Goal: Task Accomplishment & Management: Manage account settings

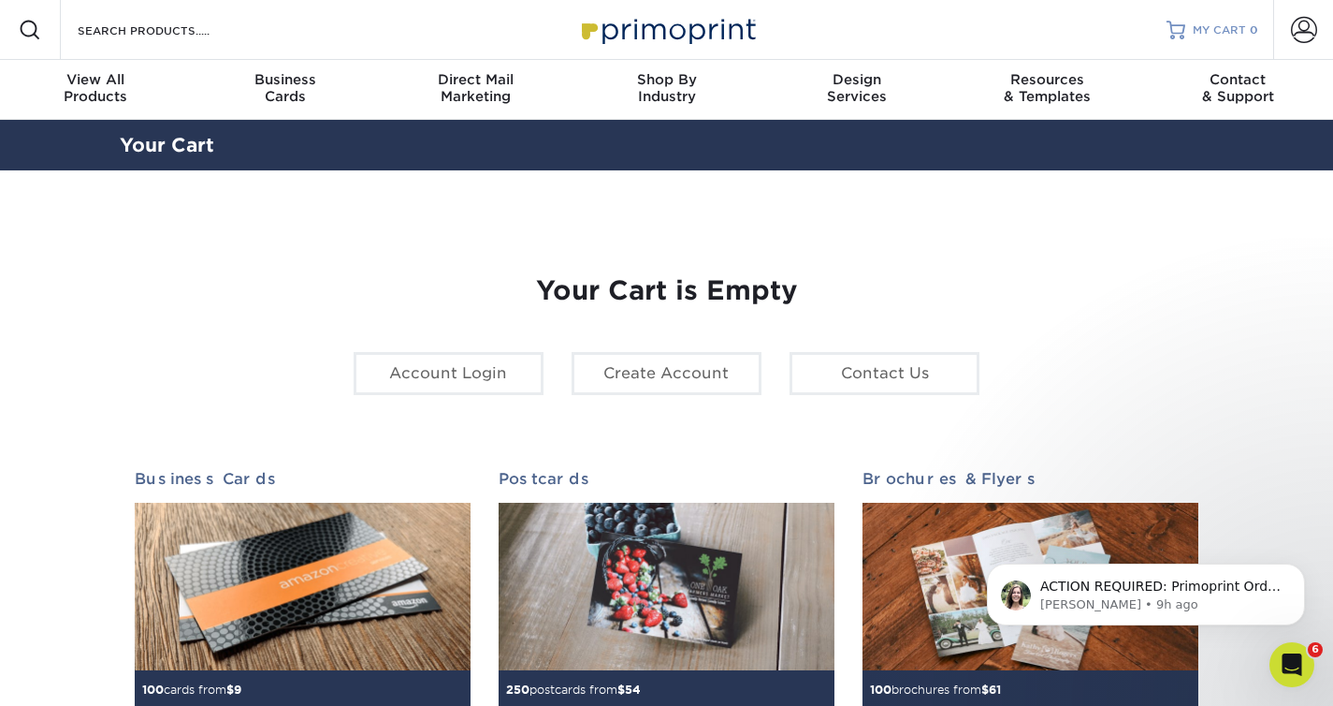
click at [1196, 45] on link "MY CART 0" at bounding box center [1213, 30] width 92 height 60
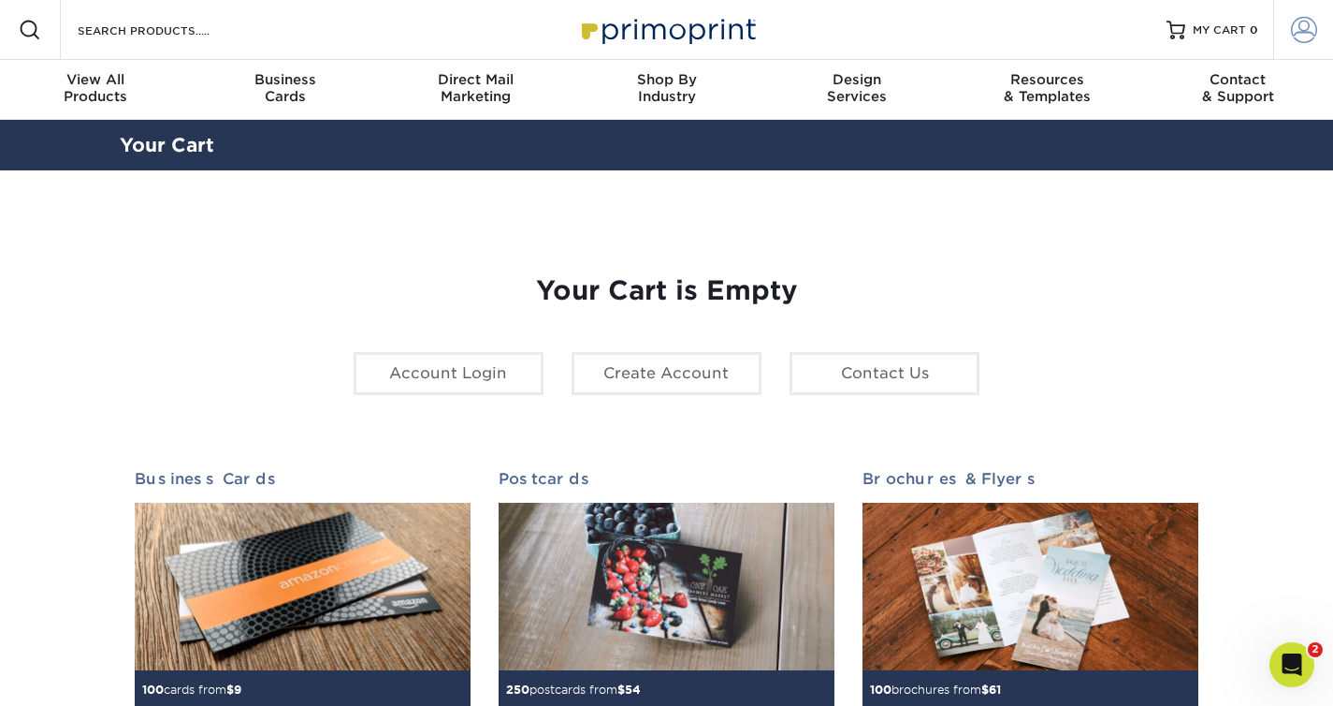
click at [1297, 23] on span at bounding box center [1304, 30] width 26 height 26
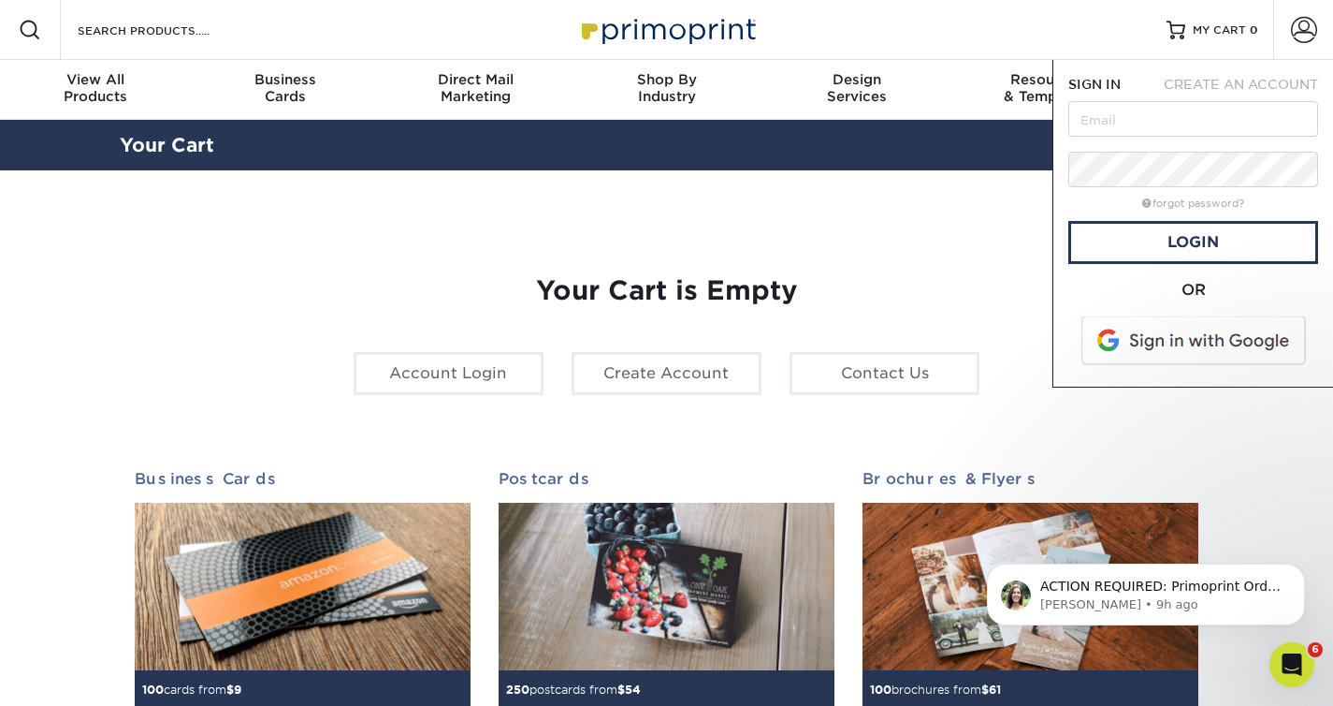
click at [1215, 346] on span at bounding box center [1195, 340] width 239 height 49
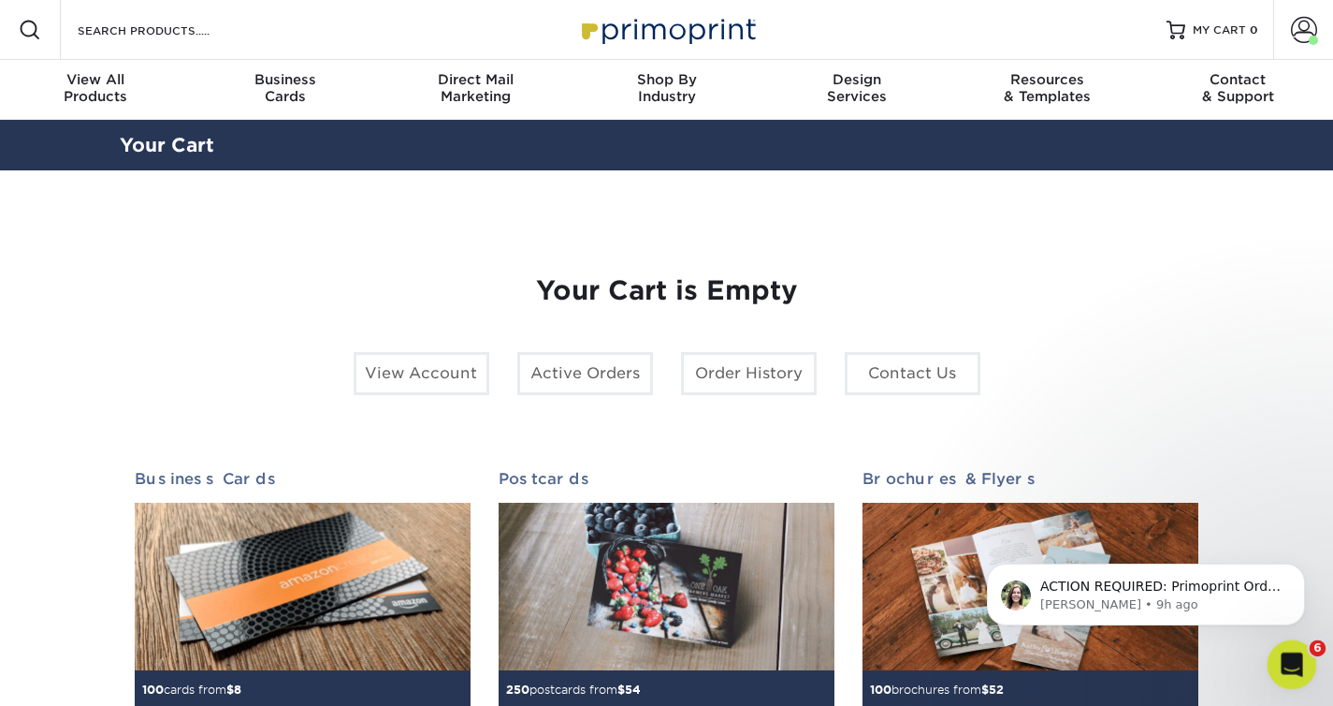
click at [1291, 655] on icon "Open Intercom Messenger" at bounding box center [1289, 662] width 31 height 31
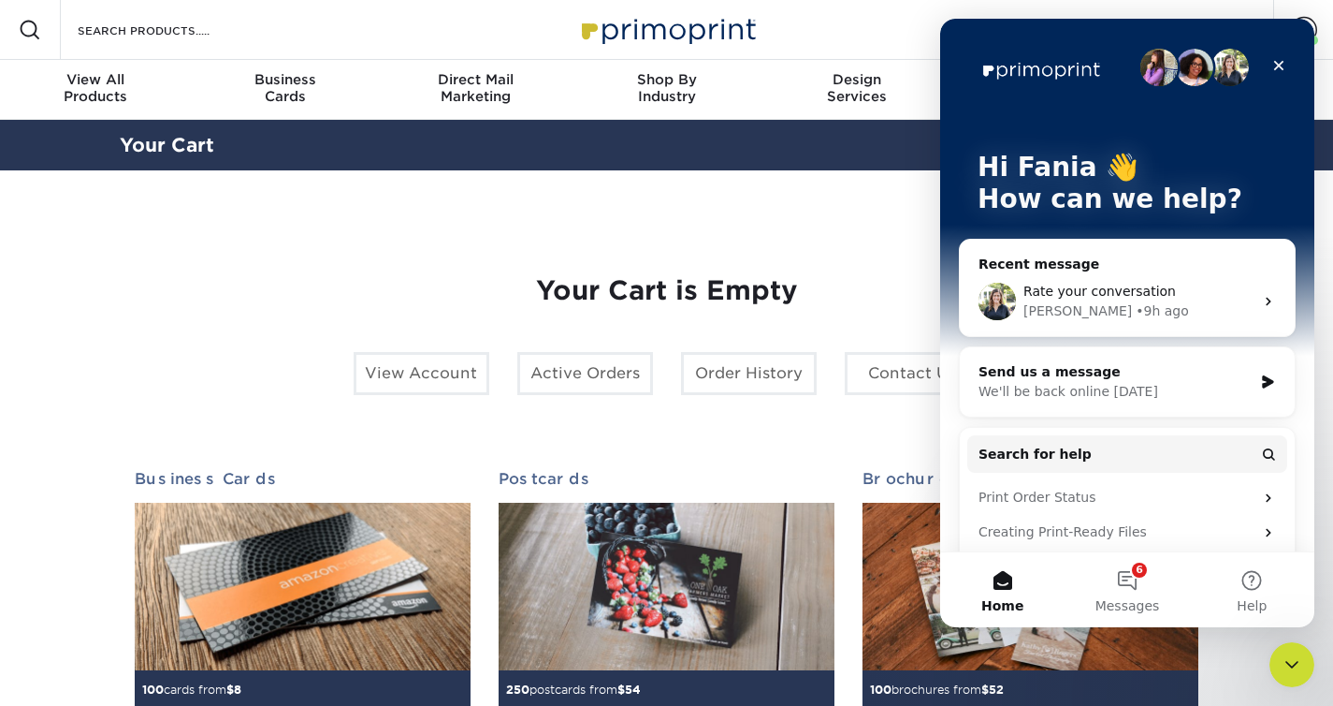
click at [1187, 303] on div "Irene • 9h ago" at bounding box center [1139, 311] width 230 height 20
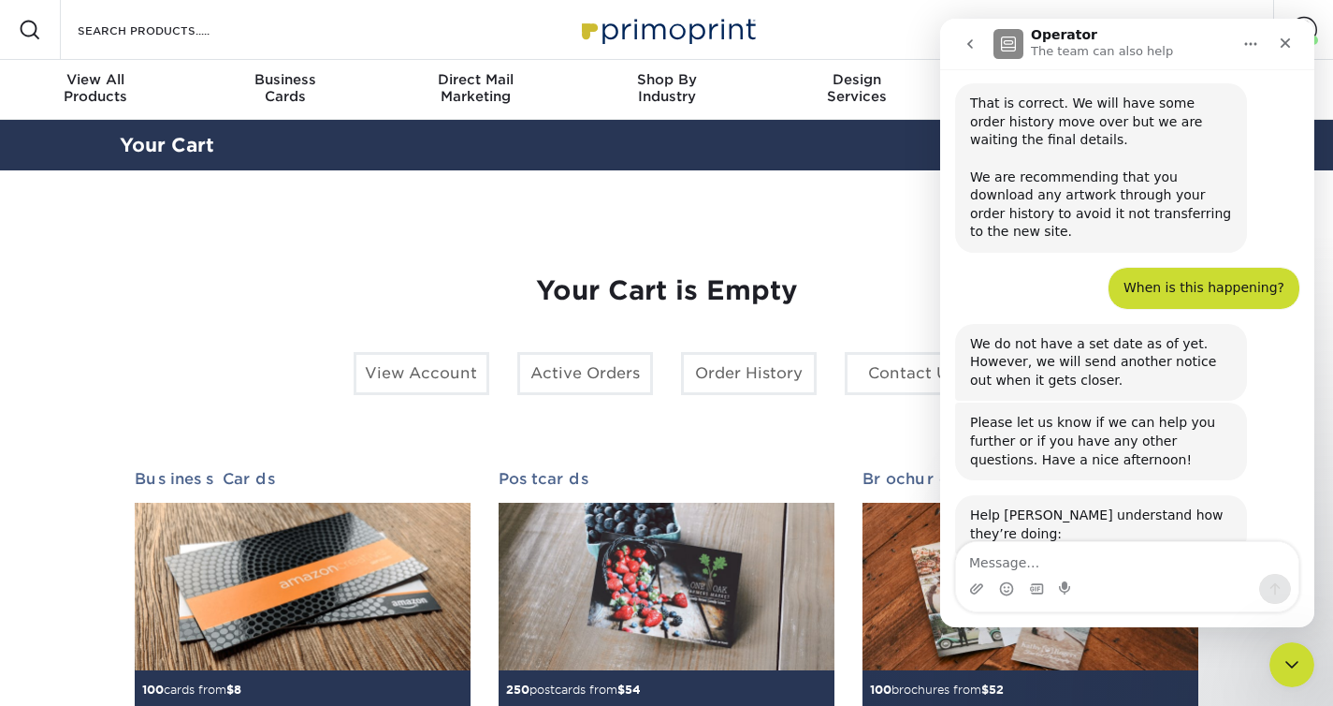
scroll to position [1747, 0]
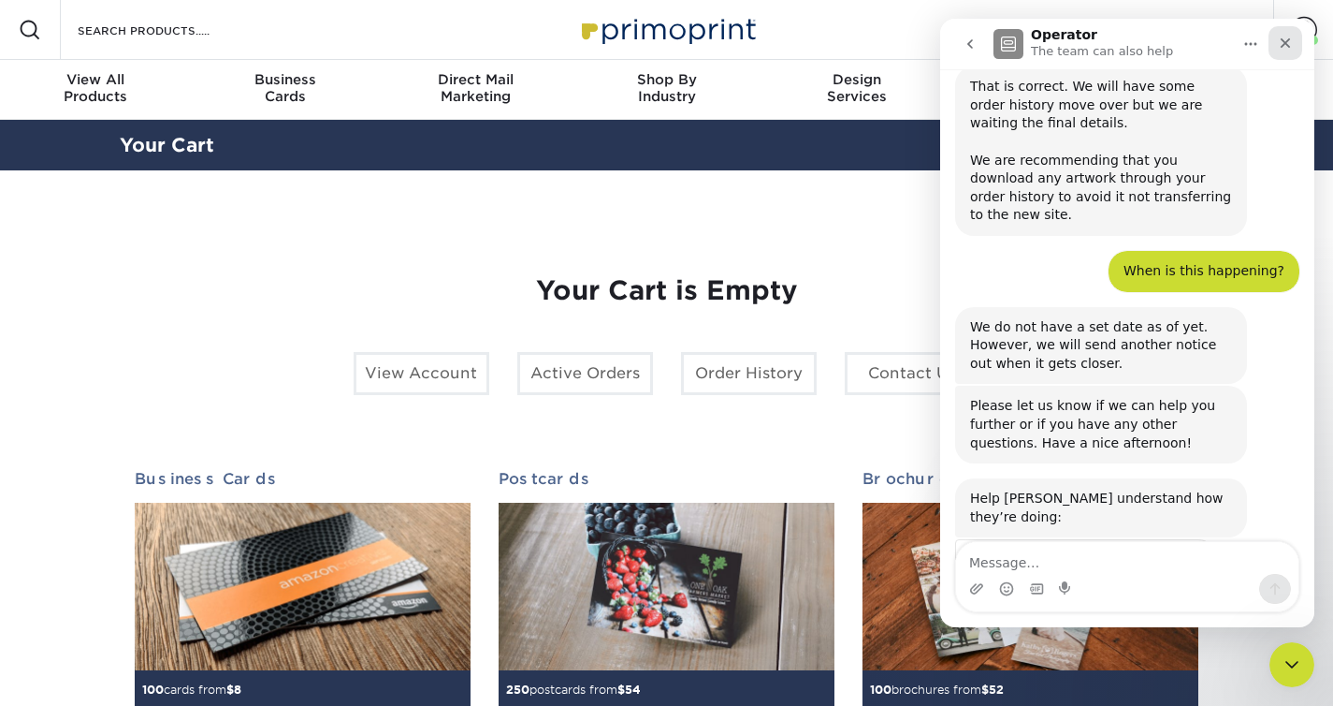
click at [1290, 44] on icon "Close" at bounding box center [1285, 43] width 15 height 15
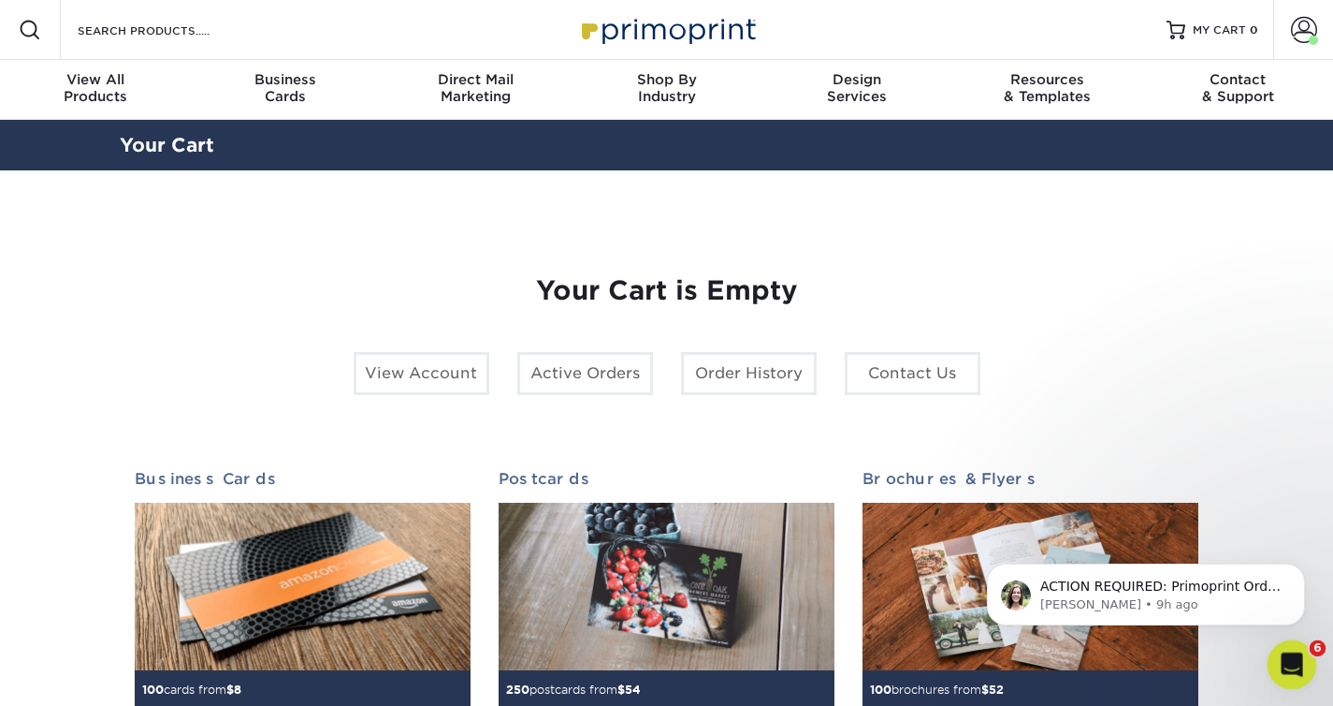
click at [1282, 649] on icon "Open Intercom Messenger" at bounding box center [1289, 662] width 31 height 31
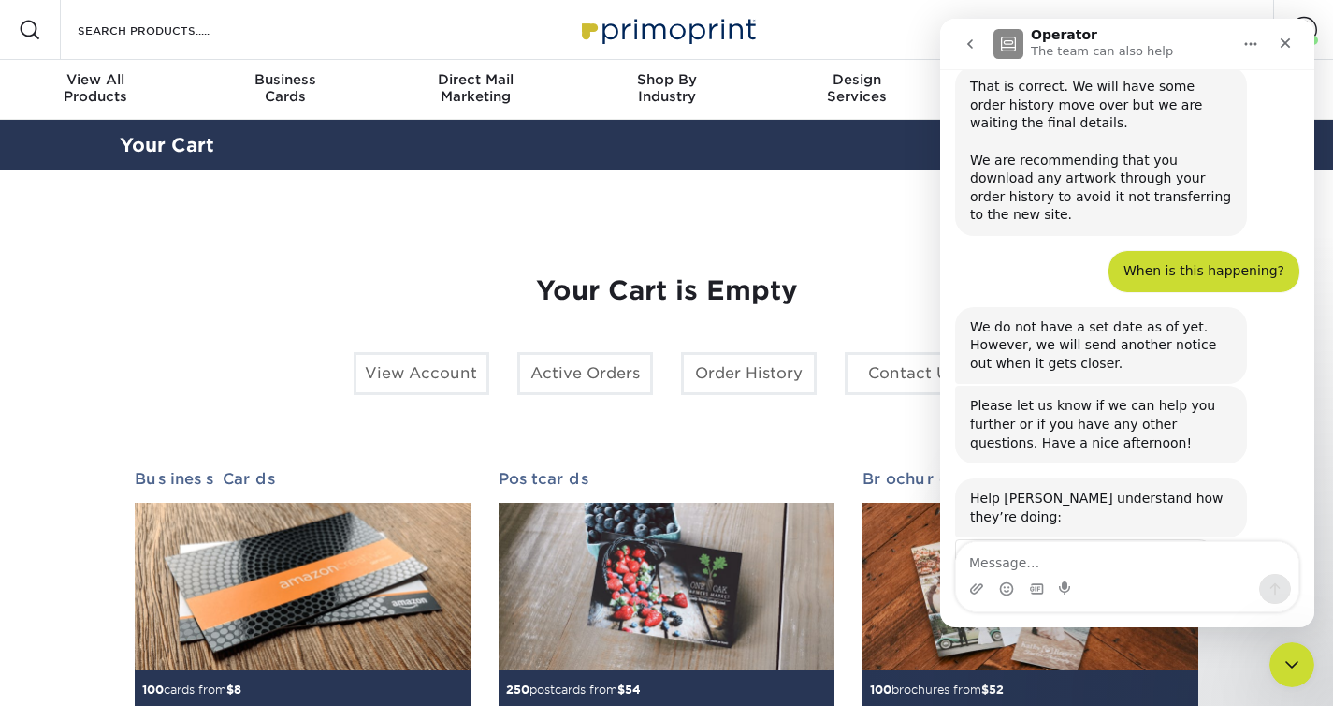
click at [966, 40] on icon "go back" at bounding box center [970, 43] width 15 height 15
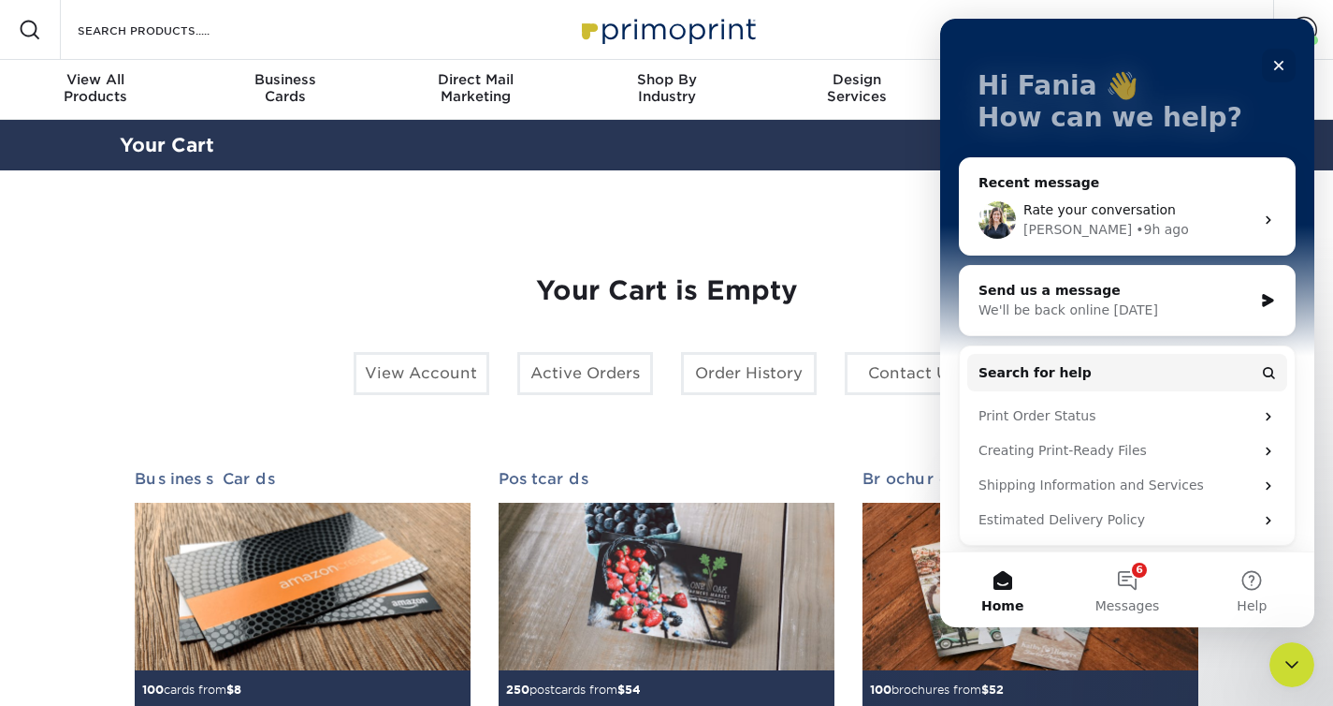
scroll to position [123, 0]
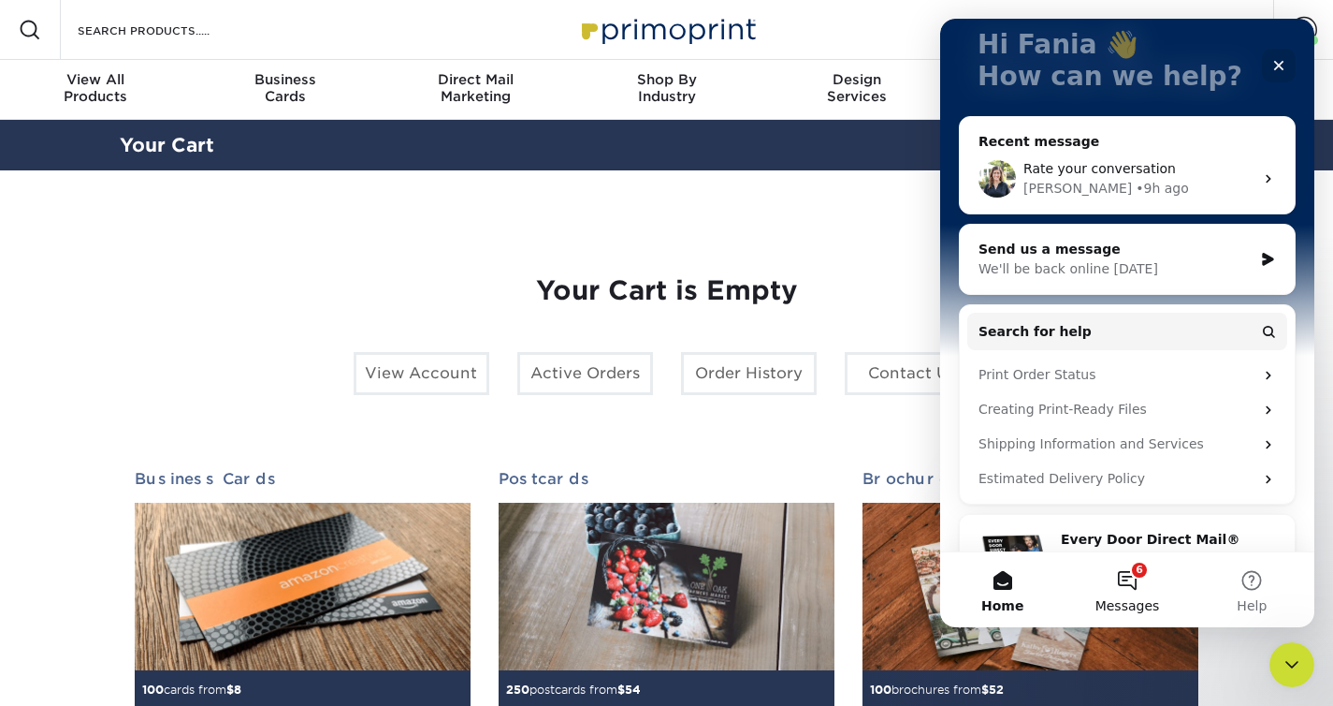
click at [1127, 587] on button "6 Messages" at bounding box center [1127, 589] width 124 height 75
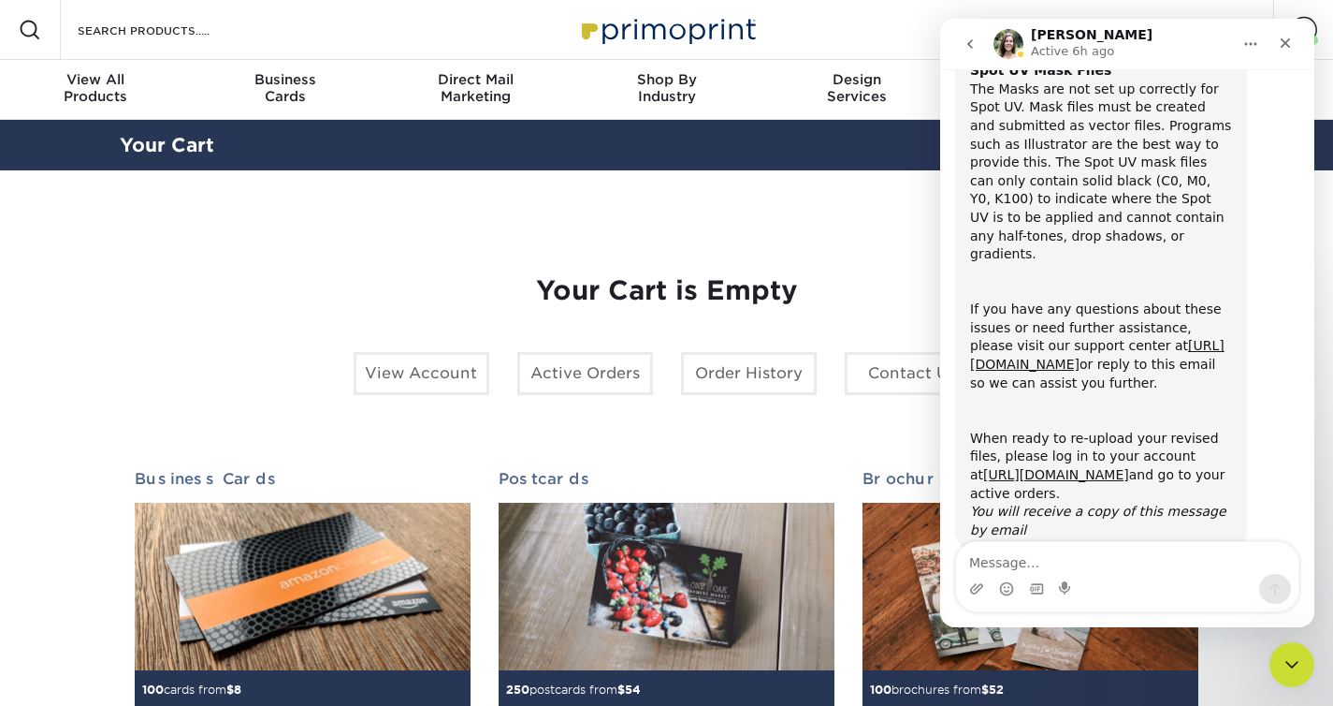
scroll to position [253, 0]
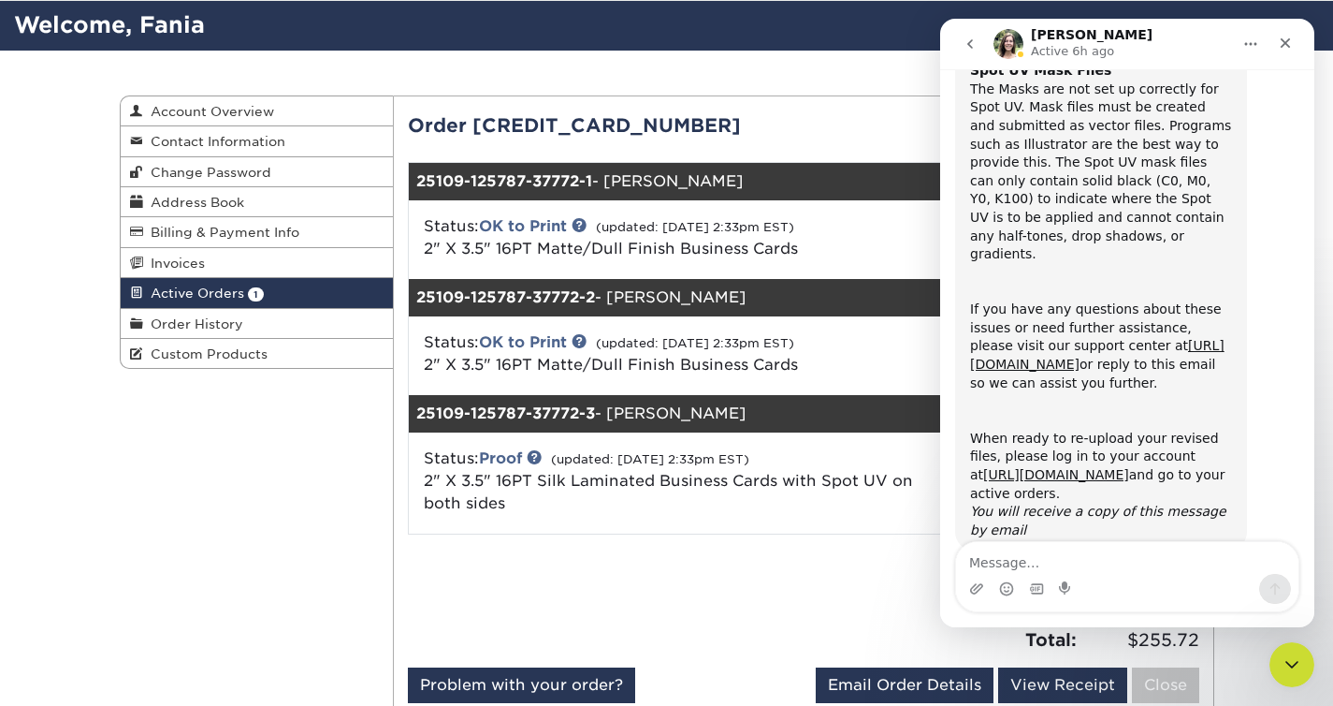
scroll to position [219, 0]
click at [1284, 37] on icon "Close" at bounding box center [1285, 43] width 15 height 15
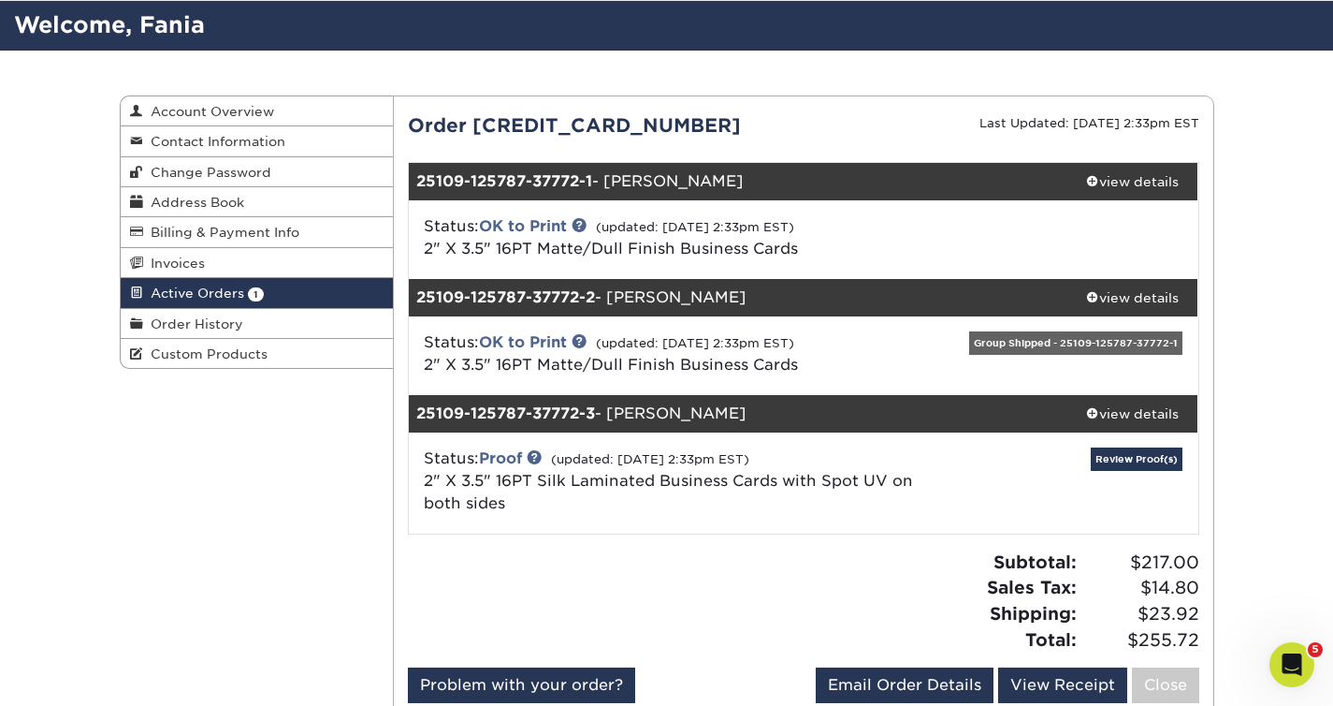
scroll to position [253, 0]
click at [1132, 456] on link "Review Proof(s)" at bounding box center [1137, 458] width 92 height 23
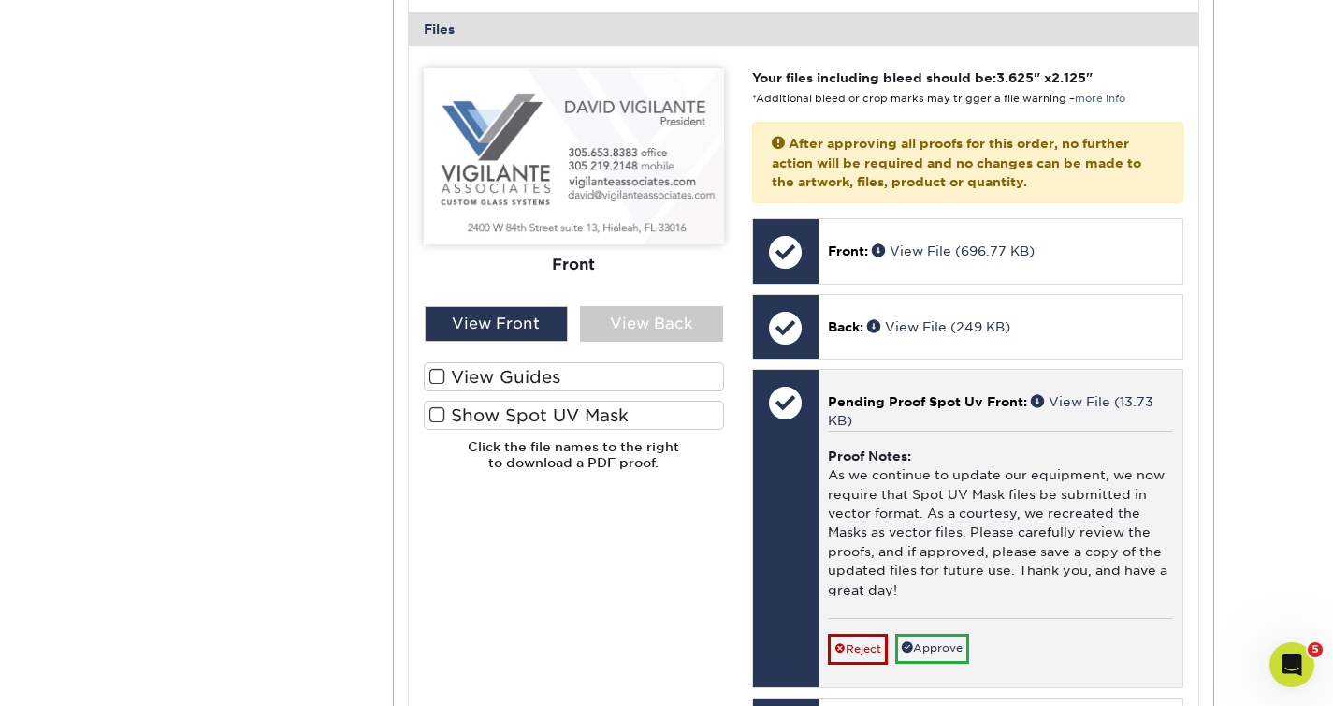
scroll to position [1009, 0]
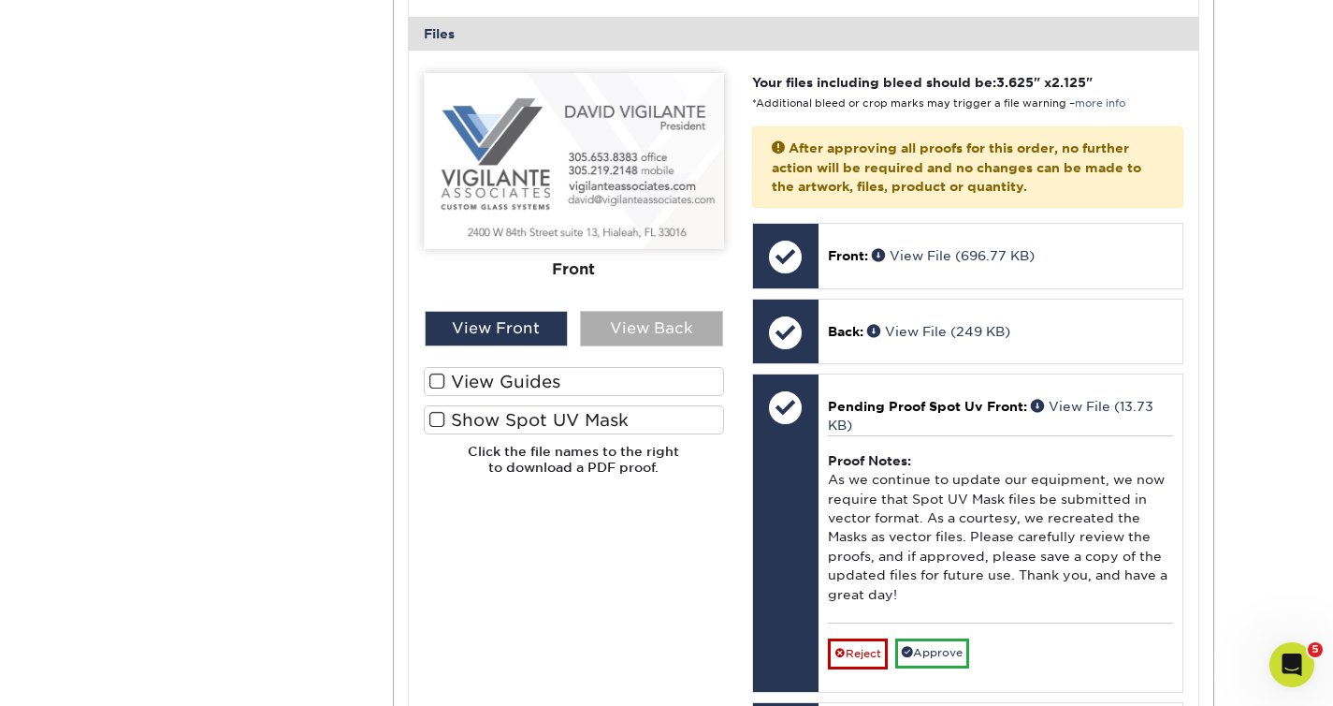
click at [665, 337] on div "View Back" at bounding box center [651, 329] width 143 height 36
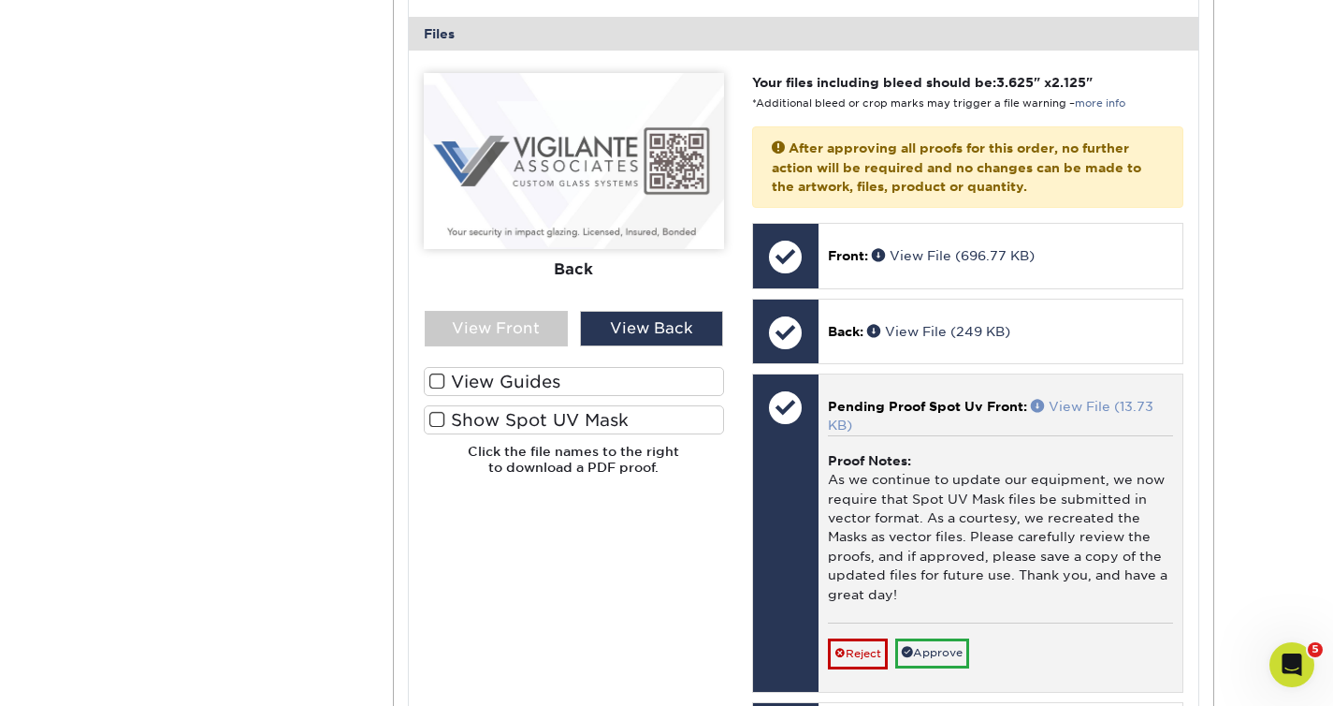
click at [1086, 410] on link "View File (13.73 KB)" at bounding box center [991, 416] width 326 height 34
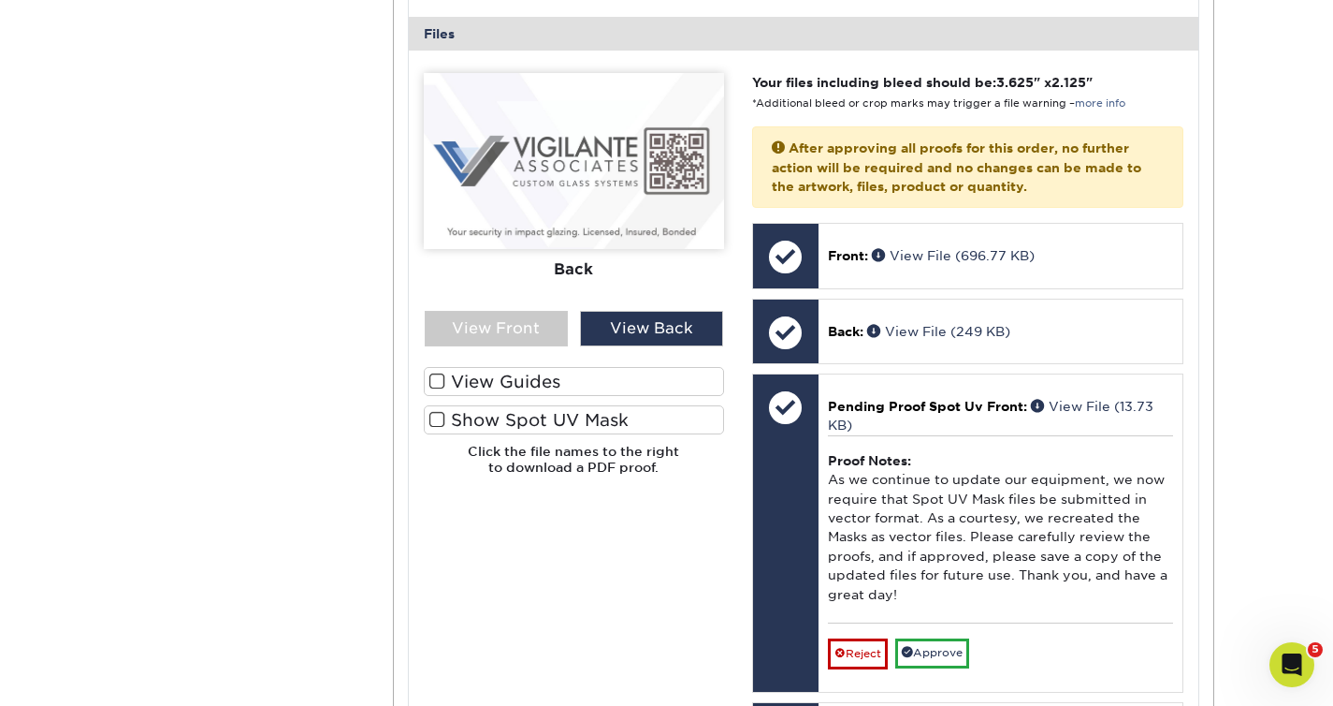
click at [562, 424] on label "Show Spot UV Mask" at bounding box center [574, 419] width 300 height 29
click at [0, 0] on input "Show Spot UV Mask" at bounding box center [0, 0] width 0 height 0
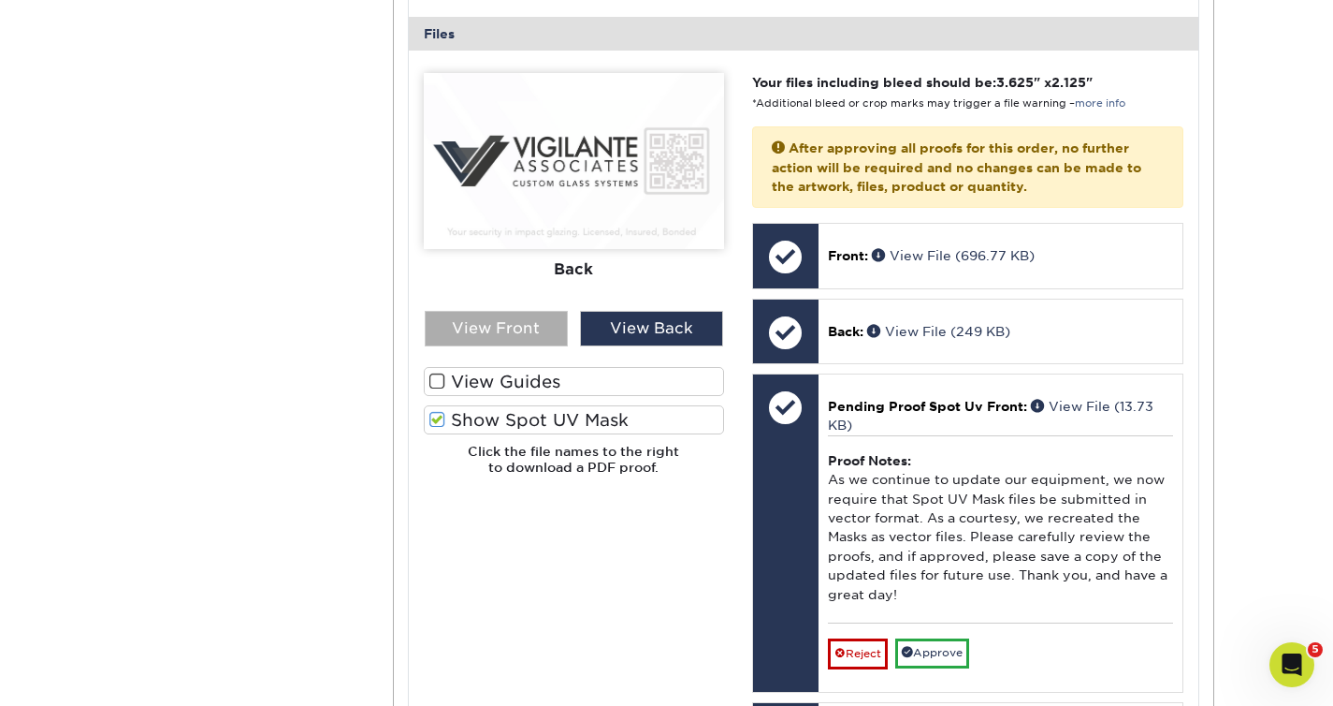
click at [488, 344] on div "View Front" at bounding box center [496, 329] width 143 height 36
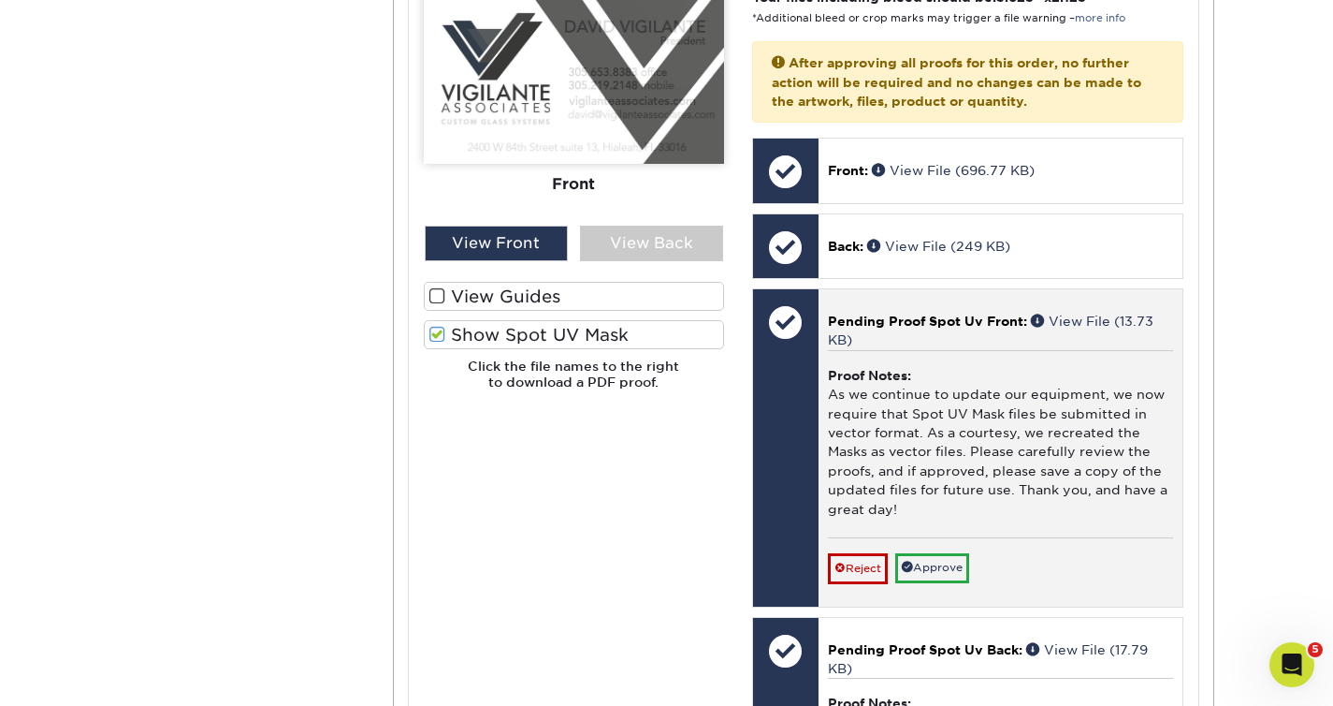
scroll to position [1104, 0]
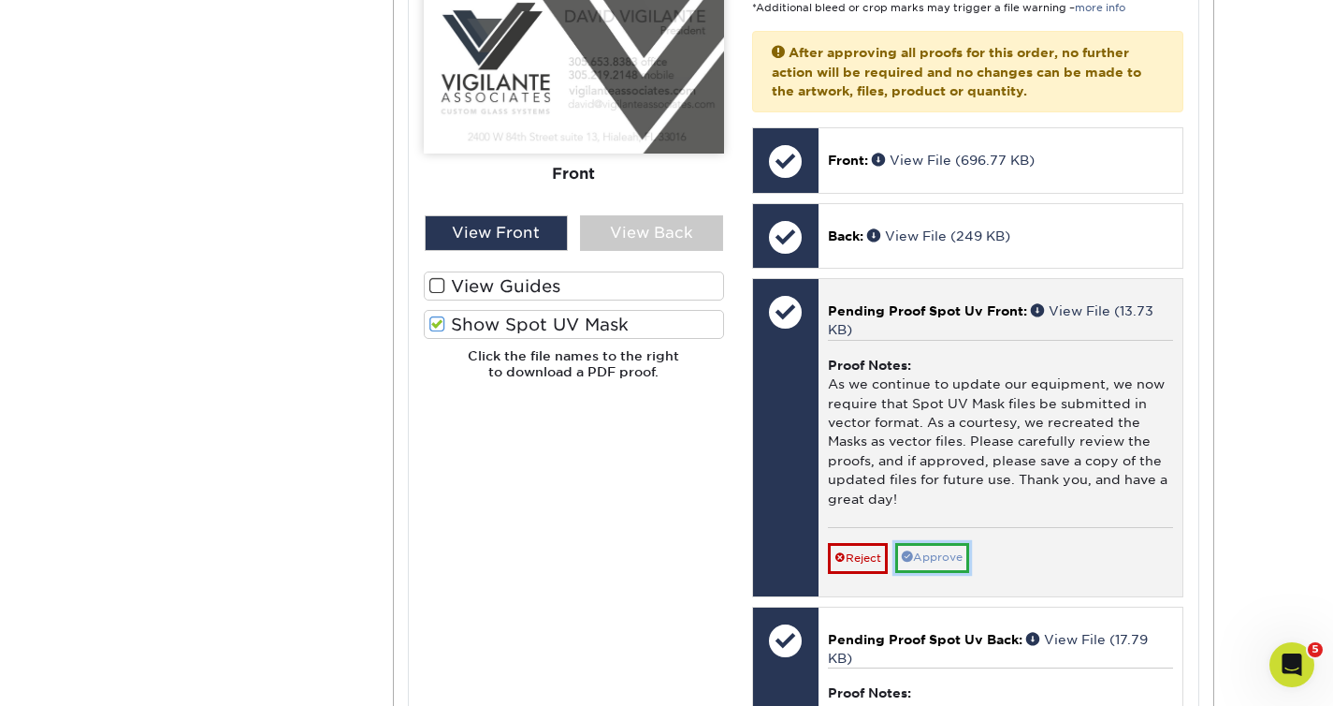
click at [952, 571] on link "Approve" at bounding box center [932, 557] width 74 height 29
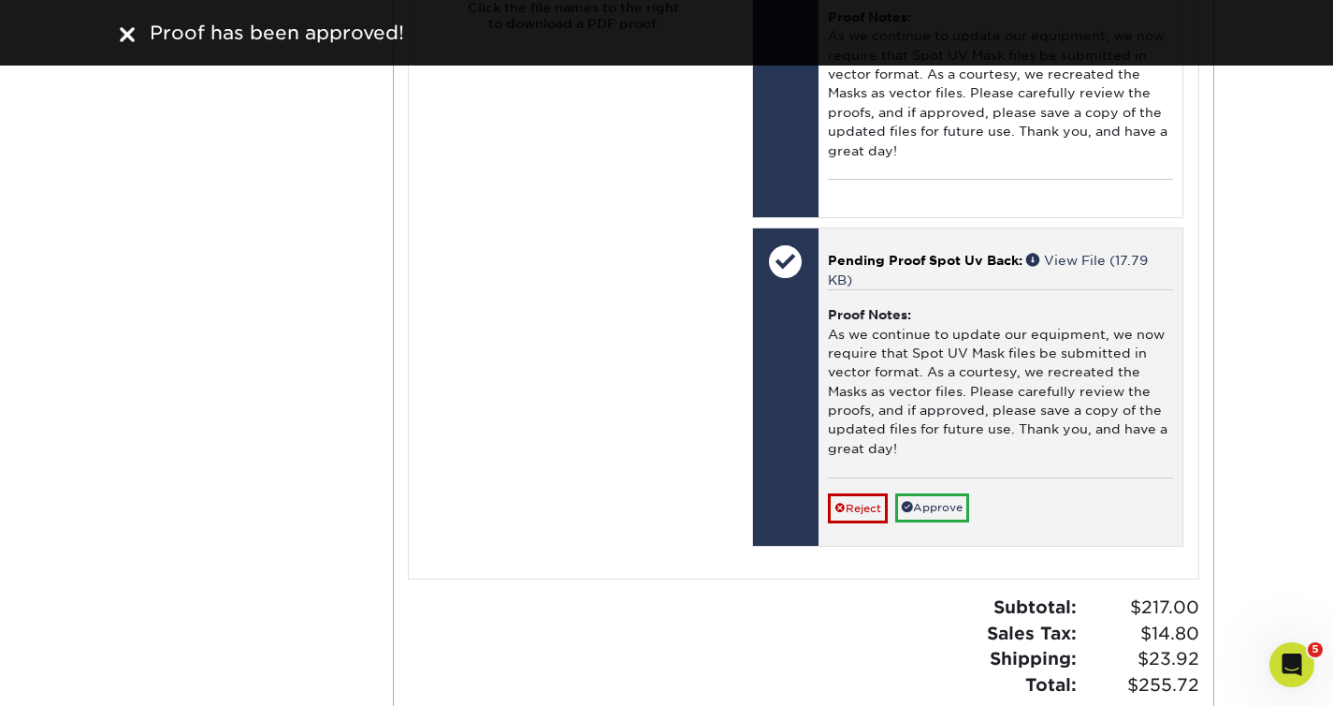
scroll to position [1457, 0]
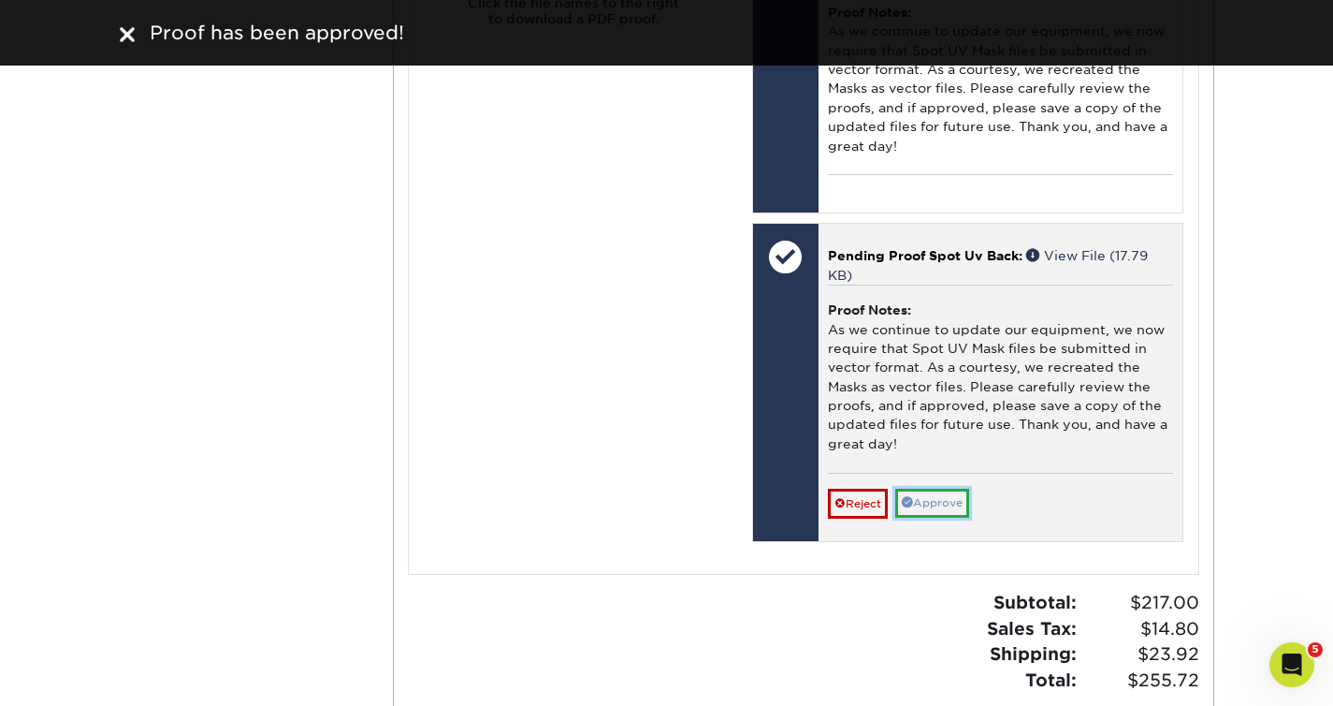
click at [960, 499] on link "Approve" at bounding box center [932, 502] width 74 height 29
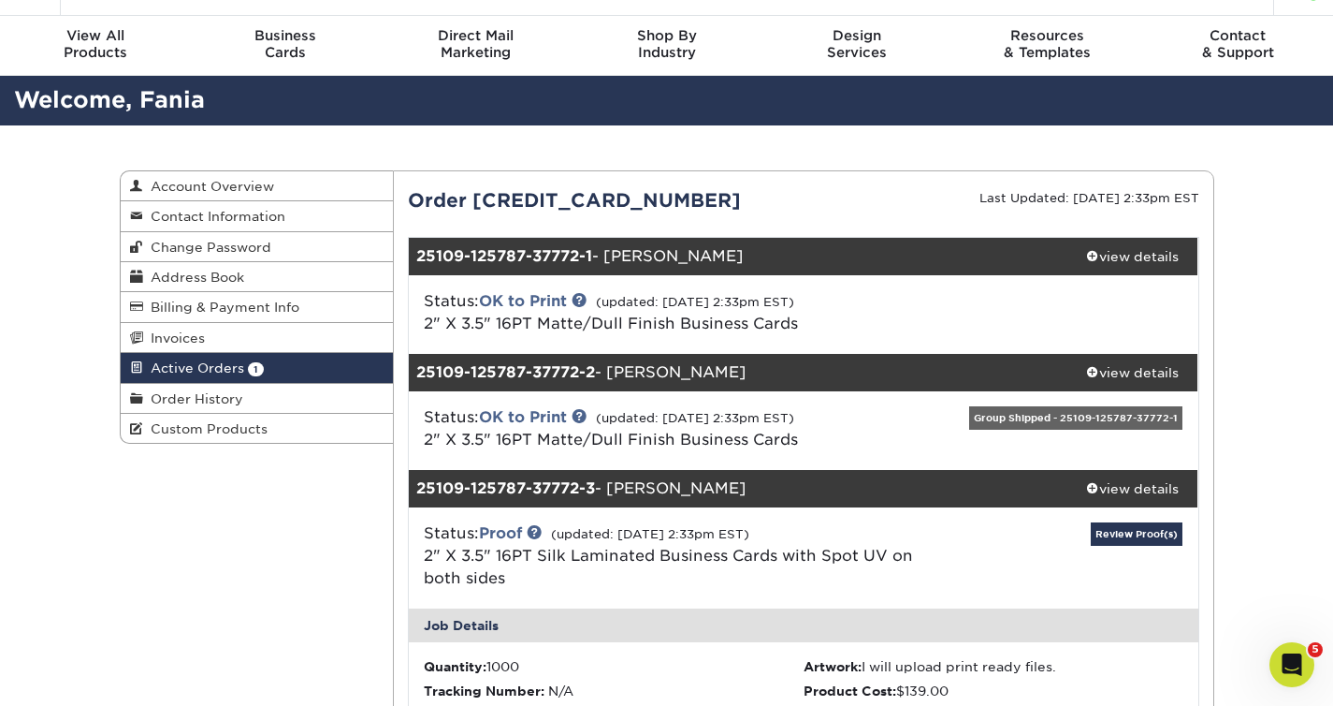
scroll to position [0, 0]
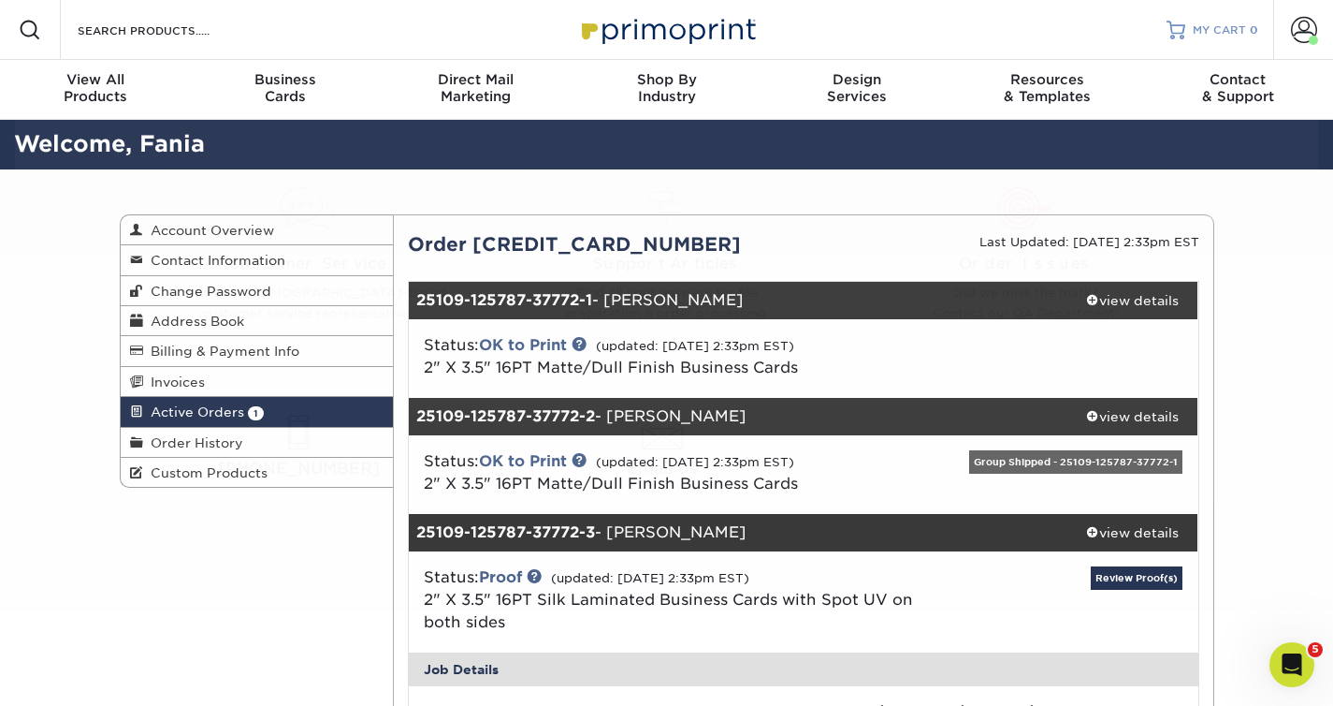
click at [1215, 23] on span "MY CART" at bounding box center [1219, 30] width 53 height 16
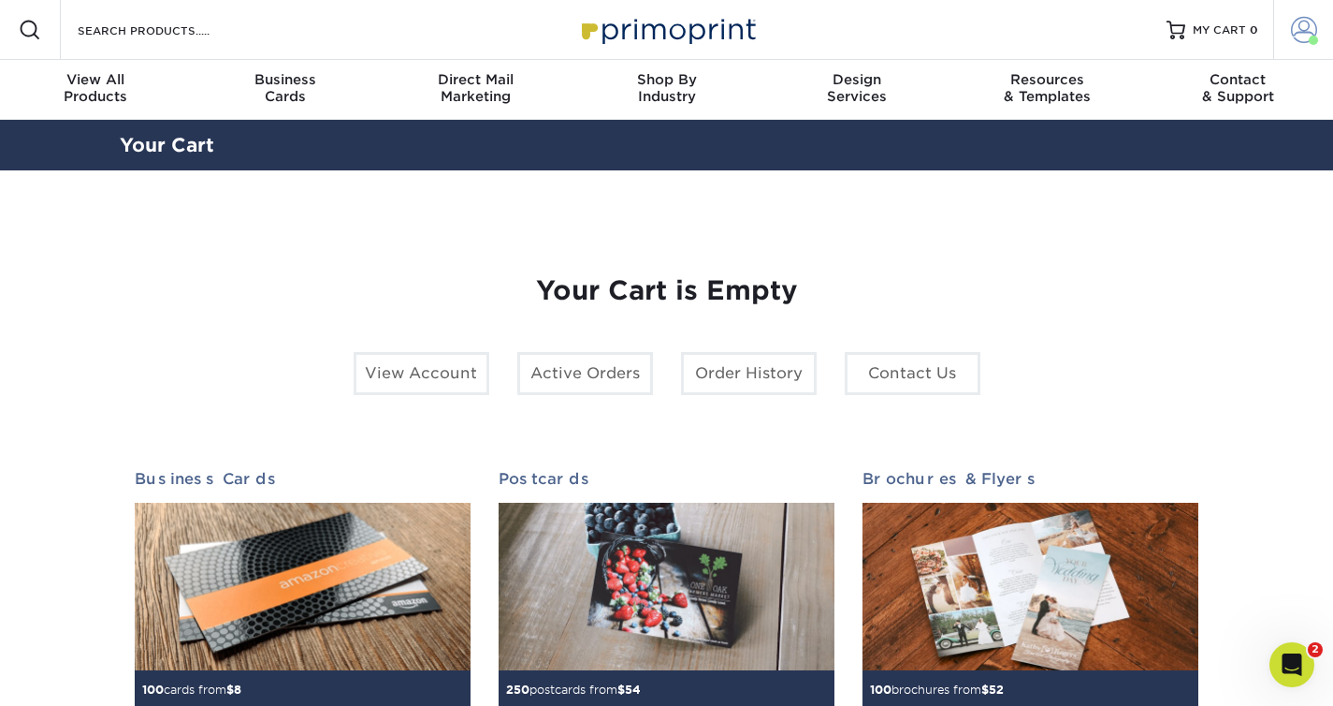
click at [1313, 13] on link "Account" at bounding box center [1304, 30] width 60 height 60
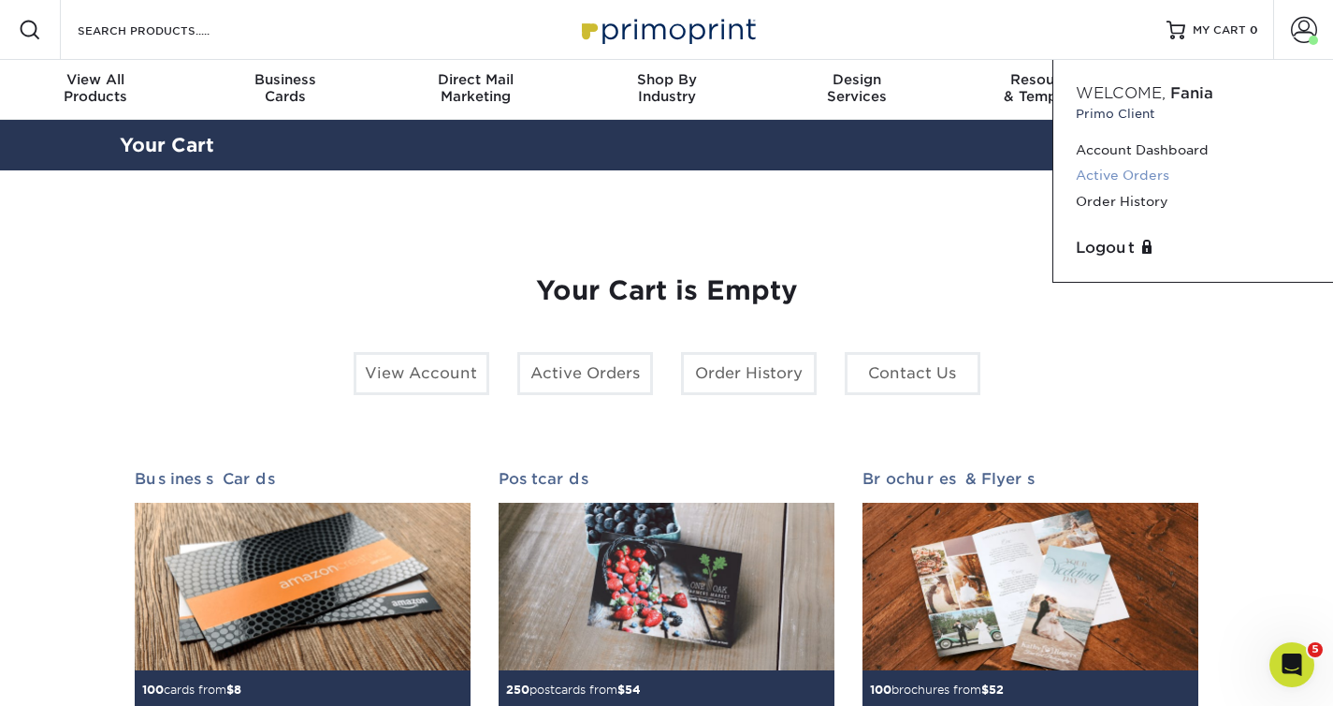
click at [1109, 179] on link "Active Orders" at bounding box center [1193, 175] width 235 height 25
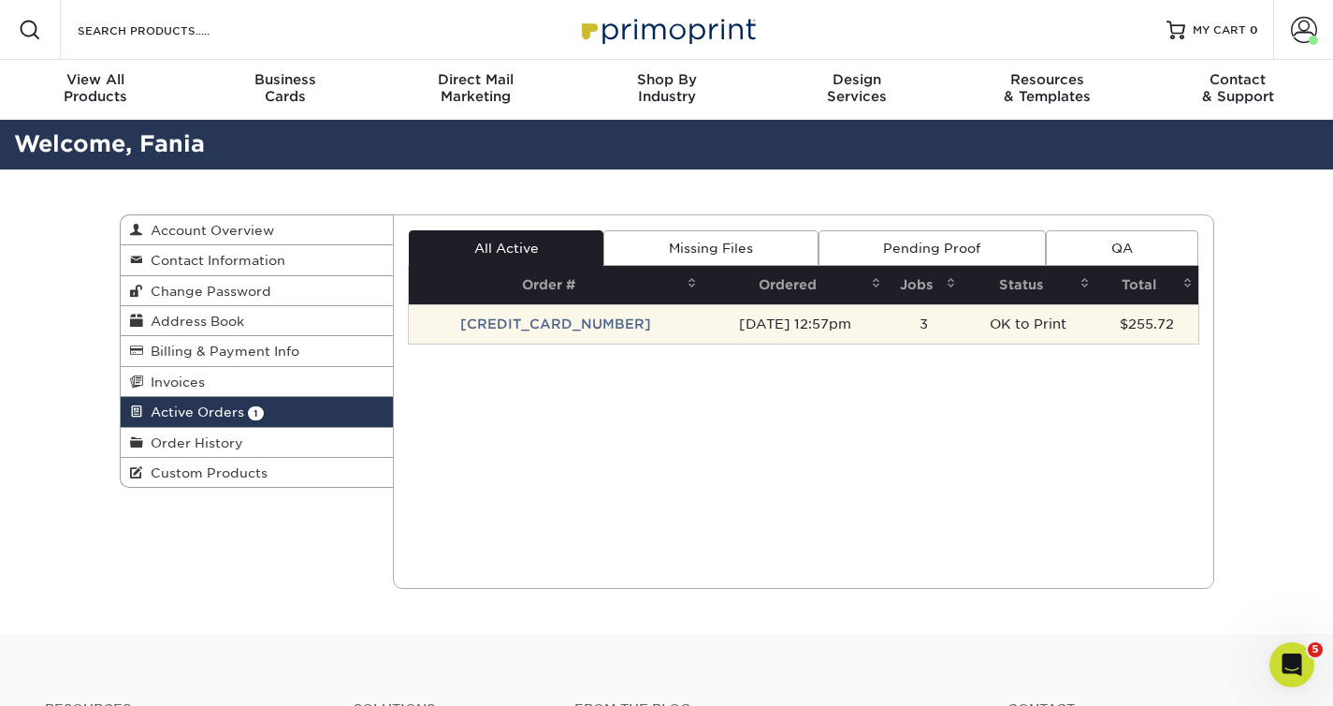
click at [516, 326] on td "[CREDIT_CARD_NUMBER]" at bounding box center [556, 323] width 294 height 39
